Goal: Find specific page/section: Find specific page/section

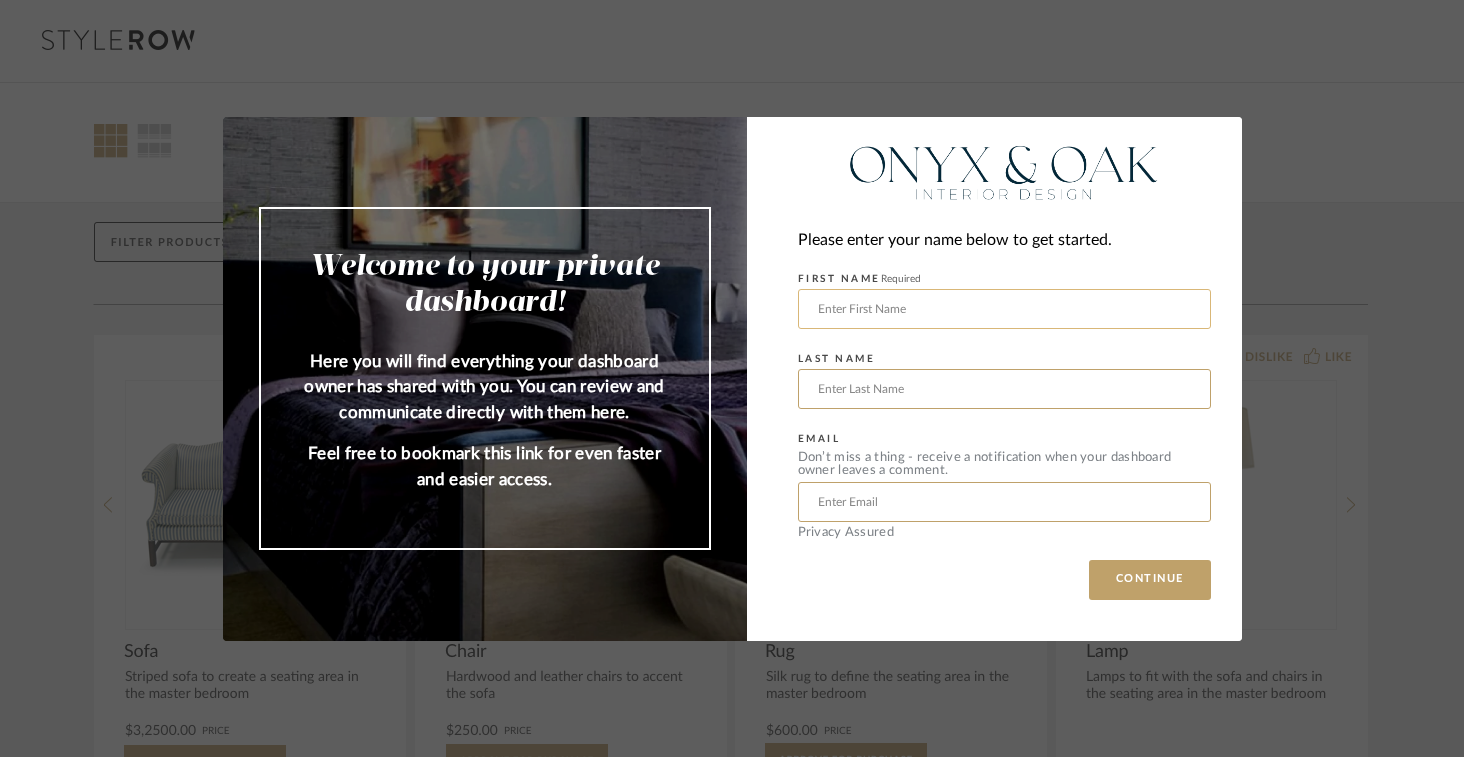
click at [1033, 305] on input "text" at bounding box center [1004, 309] width 413 height 40
type input "[PERSON_NAME]"
type input "[EMAIL_ADDRESS][DOMAIN_NAME]"
click at [1147, 584] on button "CONTINUE" at bounding box center [1150, 580] width 122 height 40
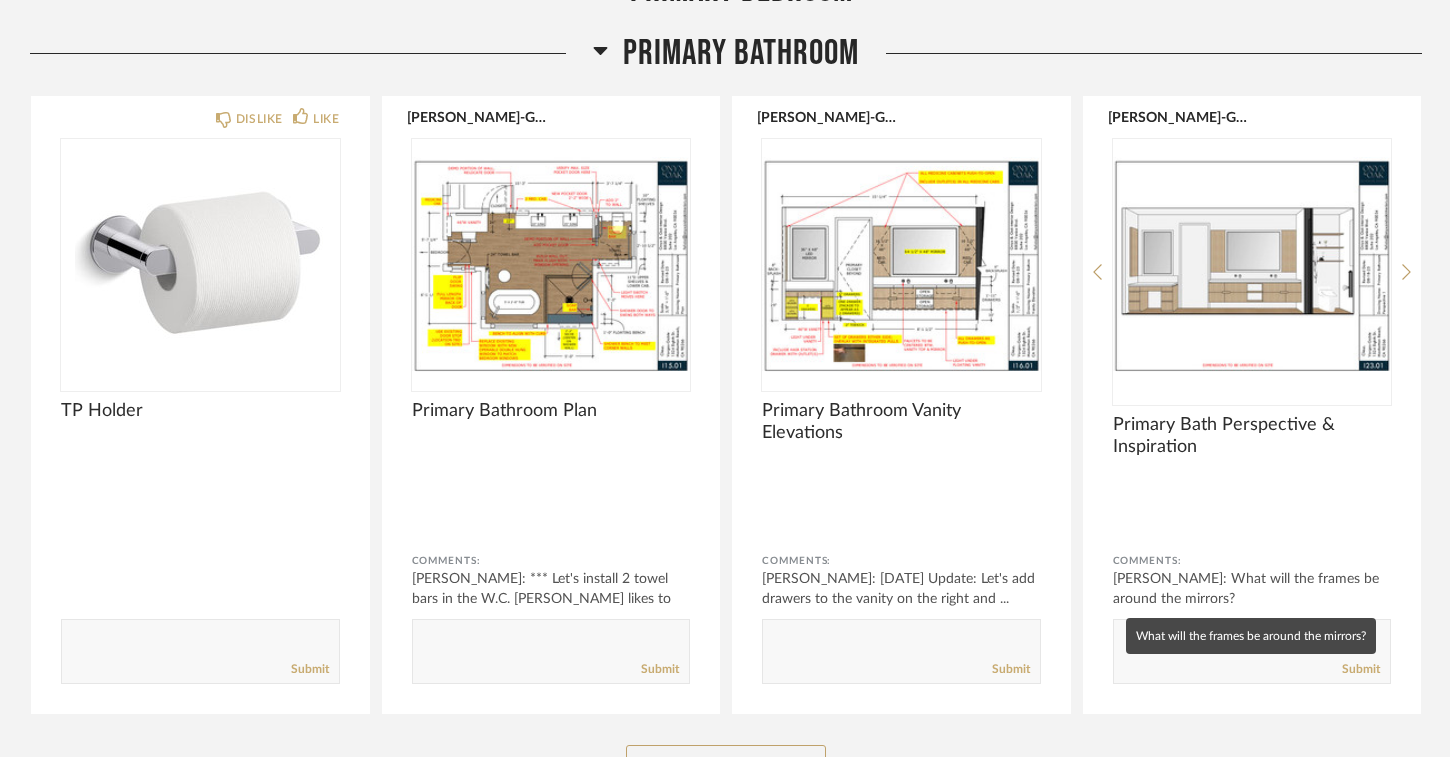
scroll to position [8631, 0]
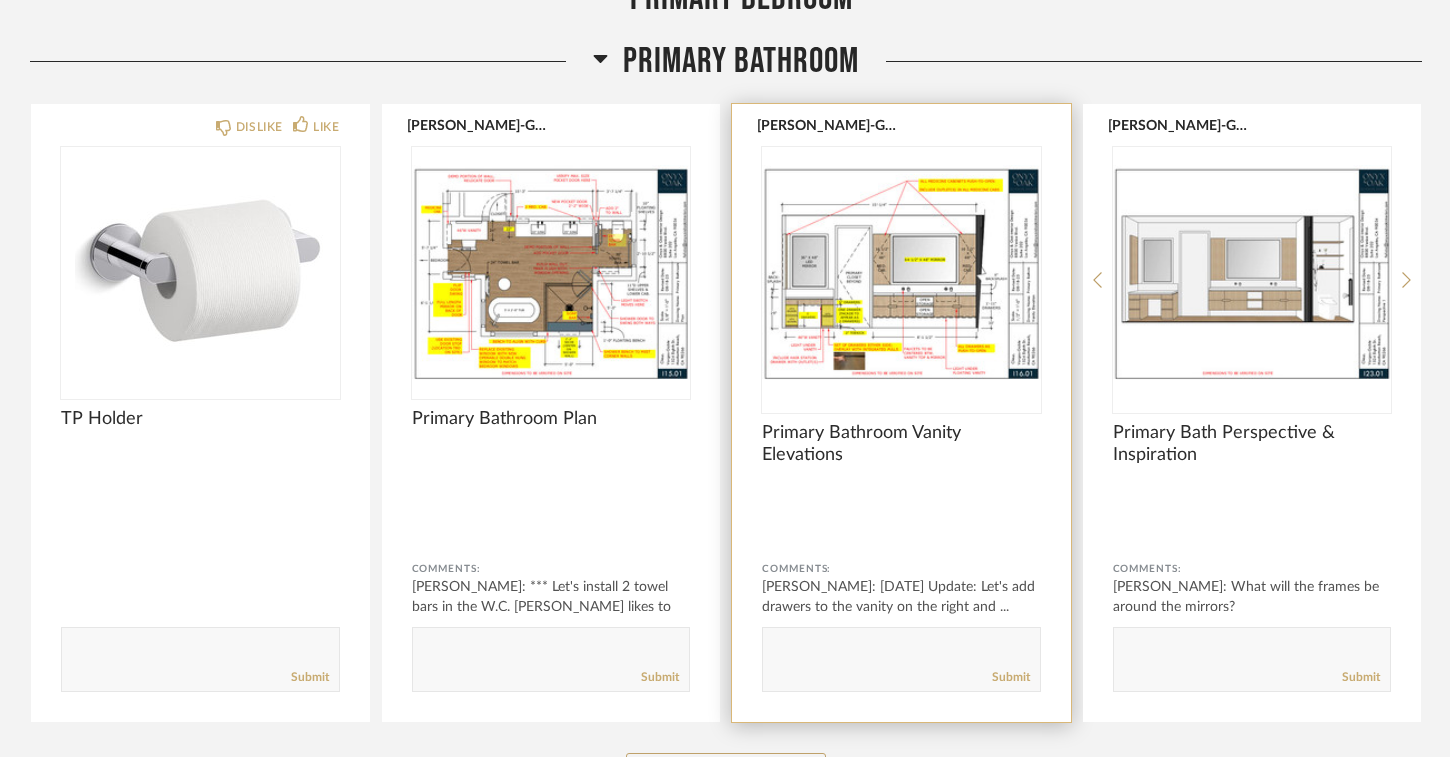
click at [0, 0] on img at bounding box center [0, 0] width 0 height 0
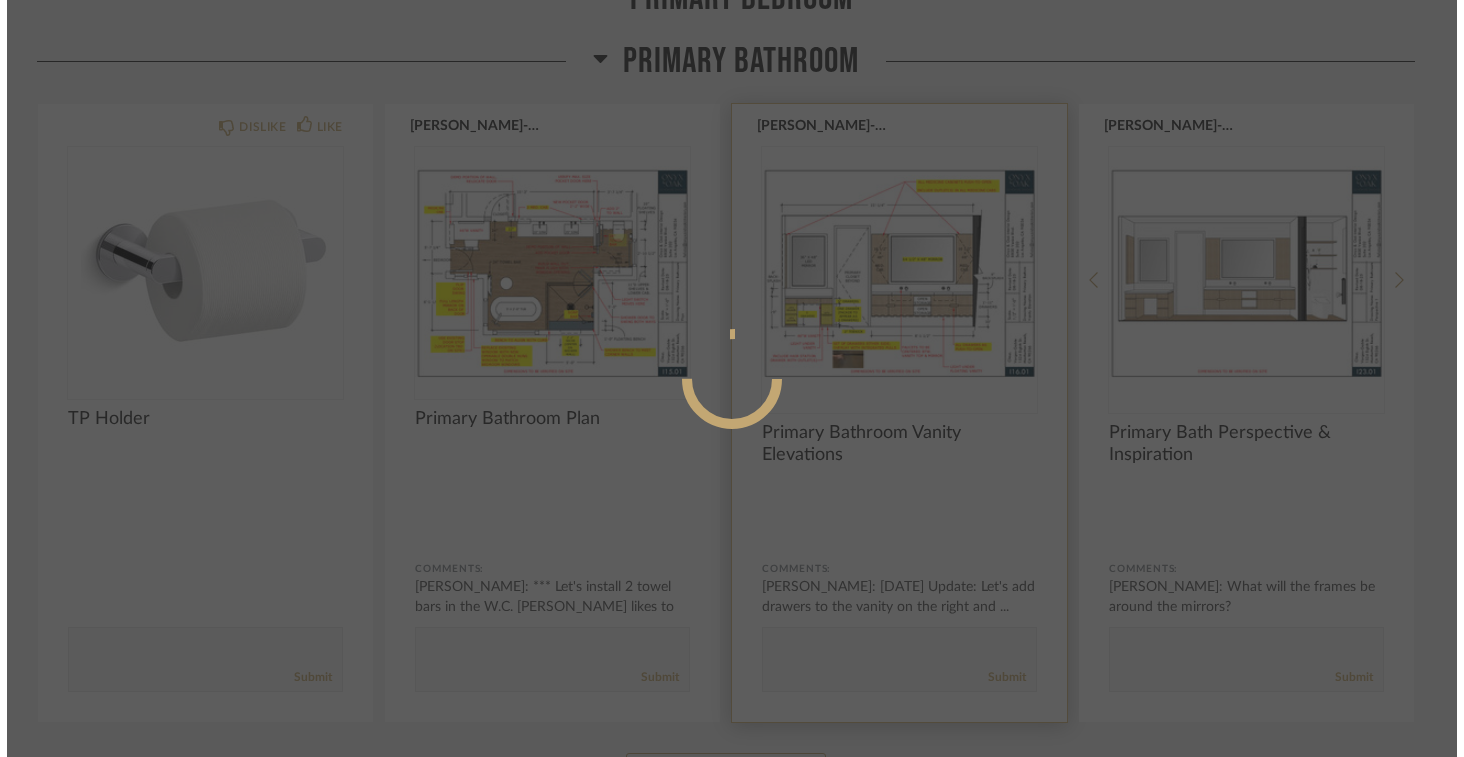
scroll to position [0, 0]
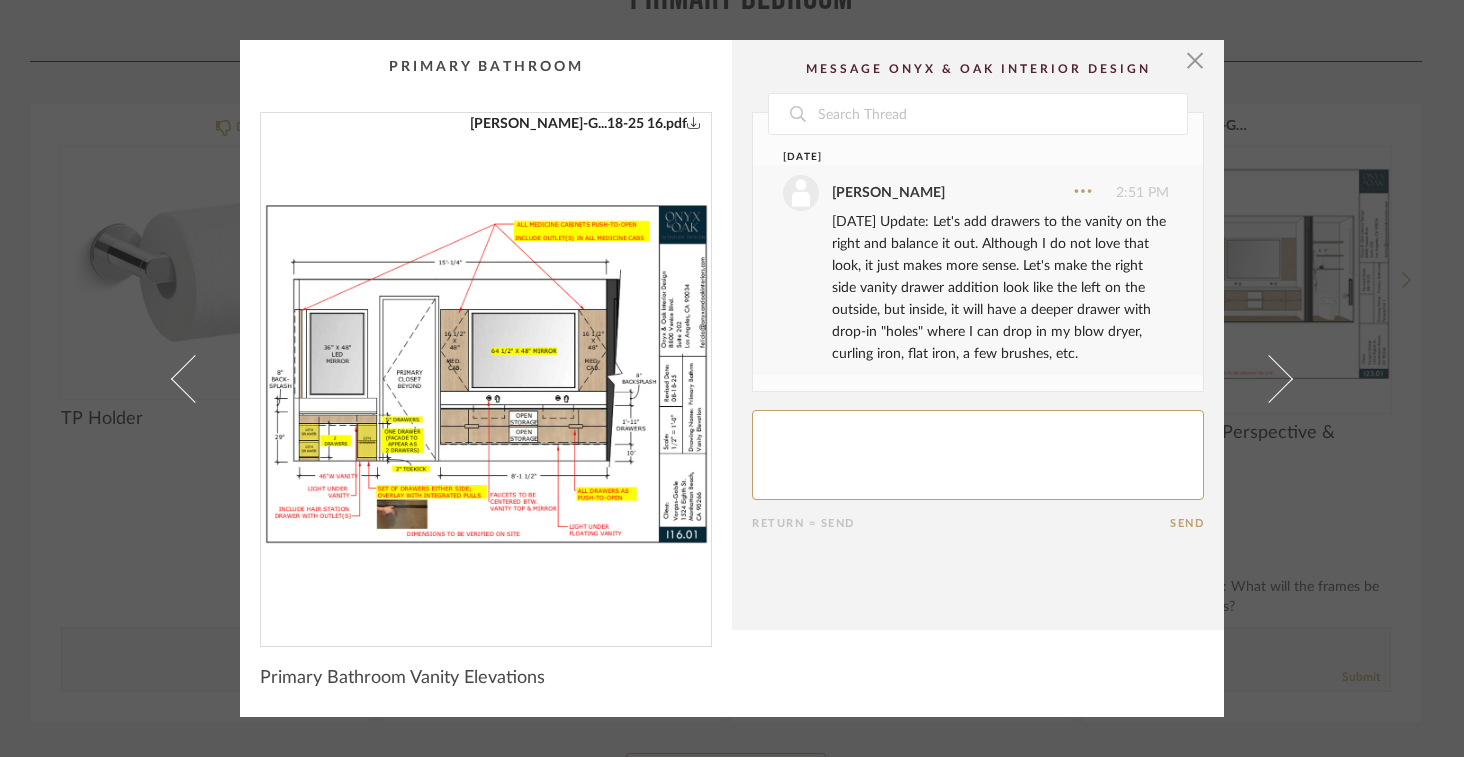
click at [500, 370] on img "0" at bounding box center [486, 371] width 450 height 517
click at [0, 0] on div "× [PERSON_NAME]-G...18-25 16.pdf Date [DATE] [PERSON_NAME] 2:51 PM [DATE] Updat…" at bounding box center [732, 378] width 1464 height 757
